Goal: Task Accomplishment & Management: Use online tool/utility

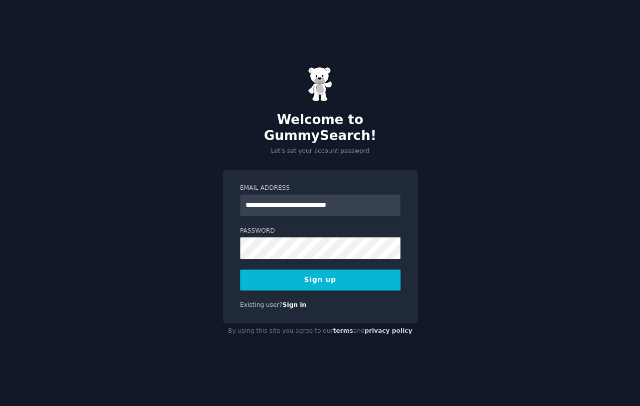
type input "**********"
click at [308, 273] on button "Sign up" at bounding box center [320, 279] width 160 height 21
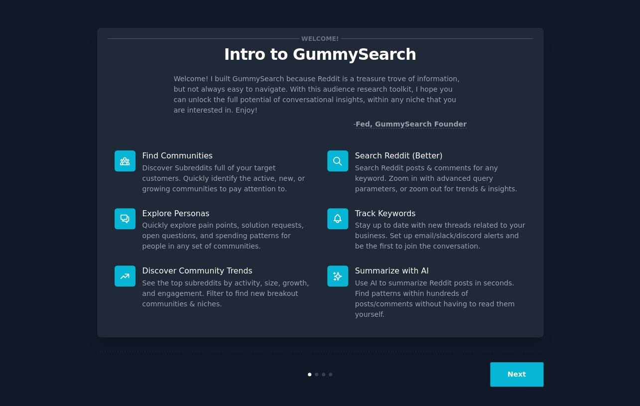
click at [515, 366] on button "Next" at bounding box center [516, 374] width 53 height 24
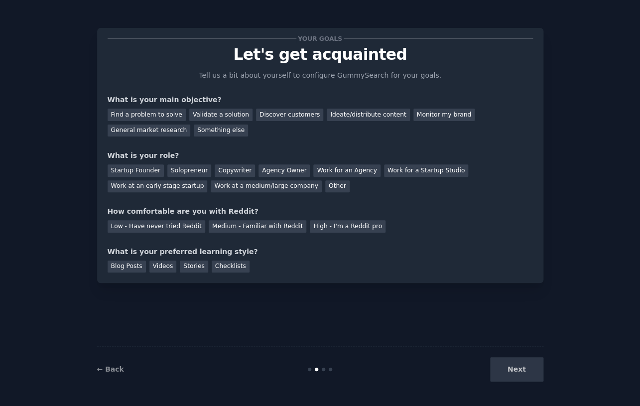
click at [515, 366] on div "Next" at bounding box center [468, 369] width 149 height 24
click at [419, 113] on div "Monitor my brand" at bounding box center [443, 115] width 61 height 12
click at [225, 174] on div "Copywriter" at bounding box center [235, 170] width 40 height 12
click at [332, 177] on div "Startup Founder Solopreneur Copywriter Agency Owner Work for an Agency Work for…" at bounding box center [320, 176] width 425 height 31
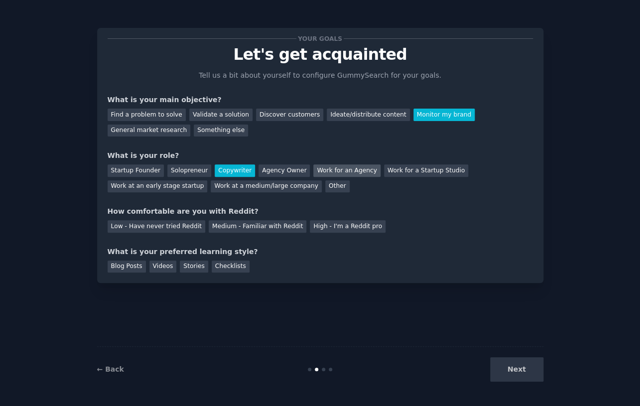
click at [332, 172] on div "Work for an Agency" at bounding box center [346, 170] width 67 height 12
click at [239, 188] on div "Work at a medium/large company" at bounding box center [266, 186] width 111 height 12
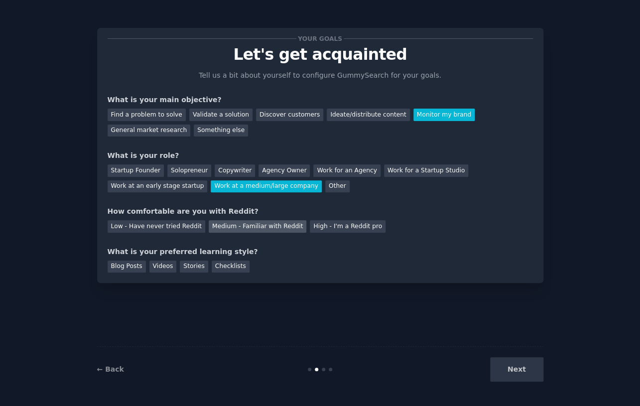
click at [228, 228] on div "Medium - Familiar with Reddit" at bounding box center [258, 226] width 98 height 12
click at [233, 274] on div "Your goals Let's get acquainted Tell us a bit about yourself to configure Gummy…" at bounding box center [320, 155] width 446 height 255
click at [233, 262] on div "Checklists" at bounding box center [231, 267] width 38 height 12
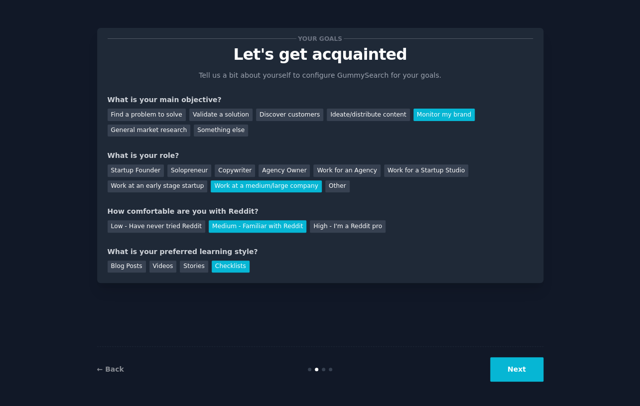
click at [529, 375] on button "Next" at bounding box center [516, 369] width 53 height 24
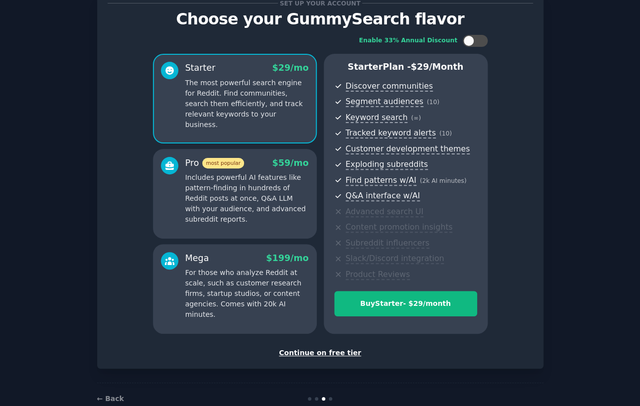
scroll to position [58, 0]
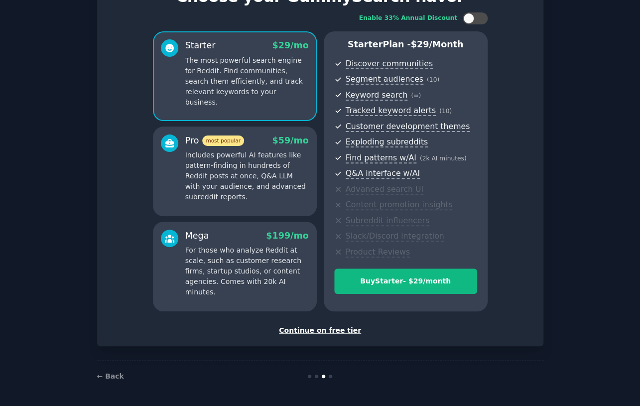
click at [332, 334] on div "Continue on free tier" at bounding box center [320, 330] width 425 height 10
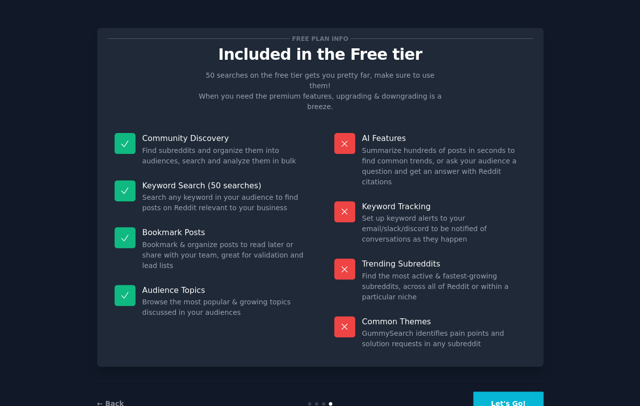
click at [503, 392] on button "Let's Go!" at bounding box center [508, 404] width 70 height 24
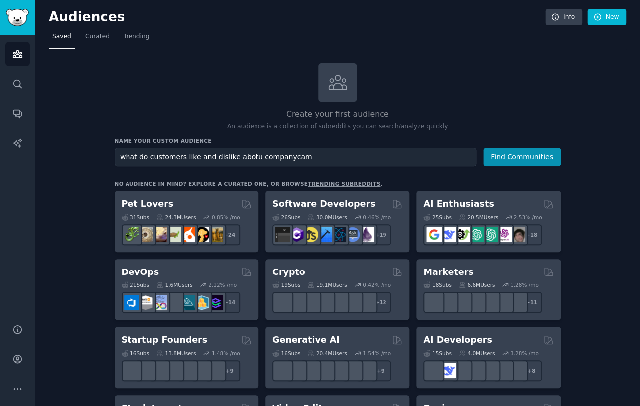
type input "what do customers like and dislike abotu companycam"
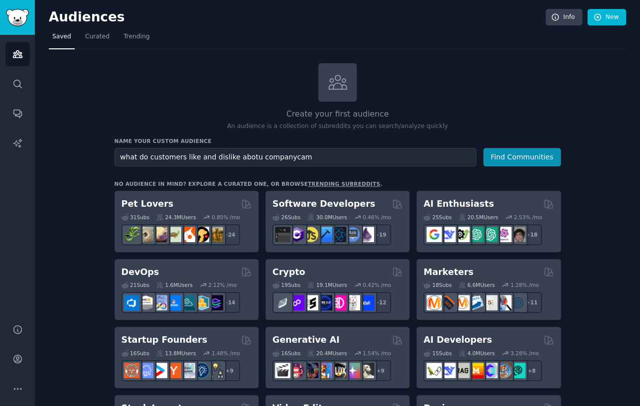
click at [483, 148] on button "Find Communities" at bounding box center [522, 157] width 78 height 18
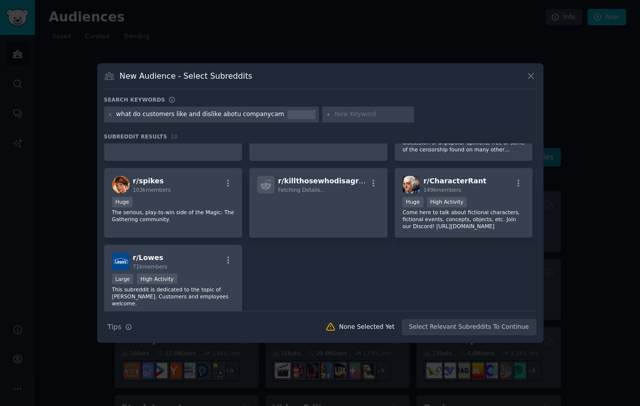
scroll to position [161, 0]
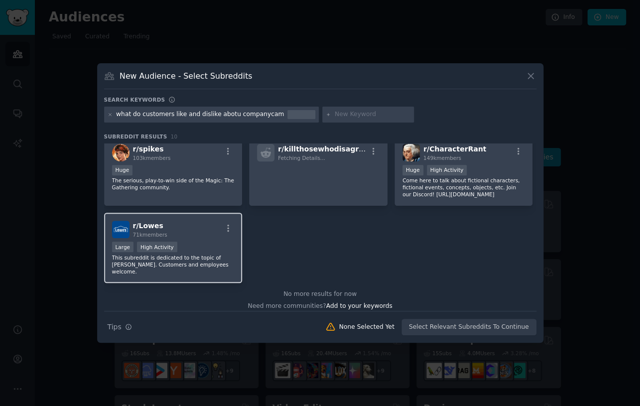
click at [201, 242] on div "Large High Activity" at bounding box center [173, 248] width 123 height 12
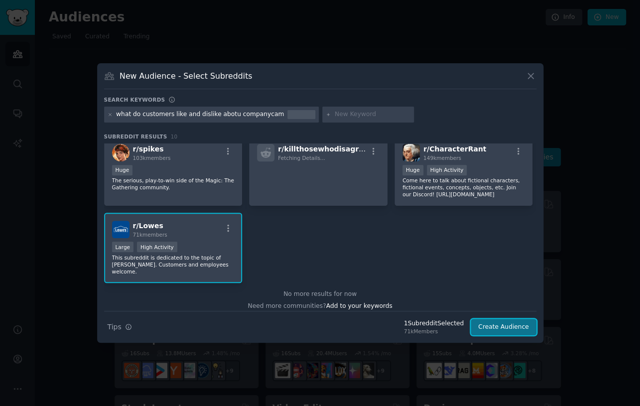
click at [499, 331] on button "Create Audience" at bounding box center [504, 327] width 66 height 17
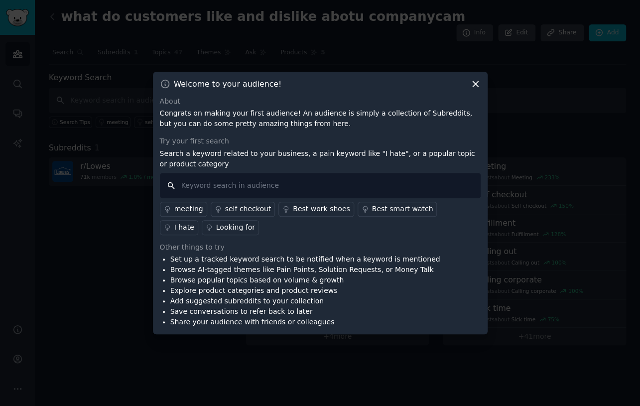
click at [241, 189] on input "text" at bounding box center [320, 185] width 321 height 25
type input "contractors"
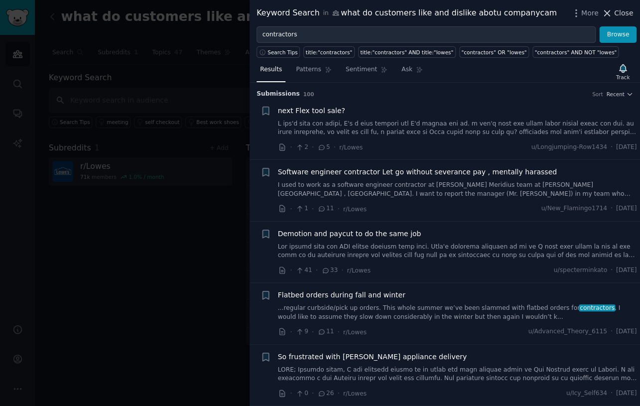
click at [621, 12] on span "Close" at bounding box center [623, 13] width 19 height 10
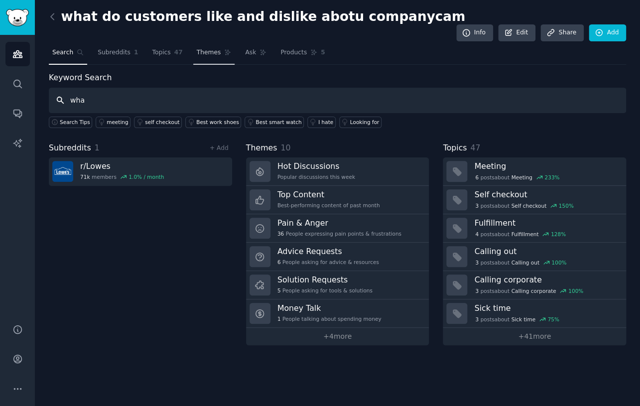
type input "wha"
click at [215, 48] on span "Themes" at bounding box center [209, 52] width 24 height 9
